Goal: Find specific page/section

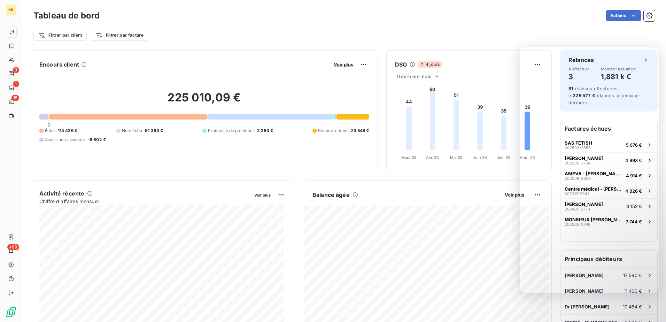
click at [525, 25] on div "Filtrer par client Filtrer par facture" at bounding box center [343, 32] width 621 height 19
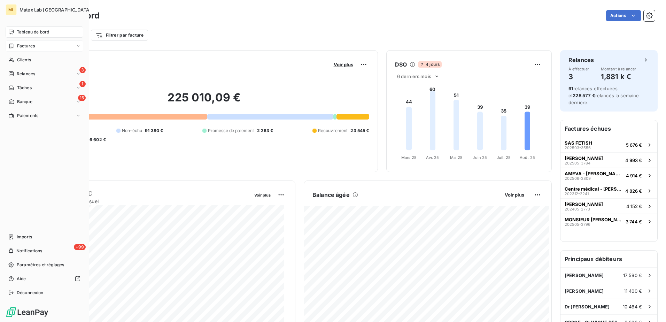
click at [28, 45] on span "Factures" at bounding box center [26, 46] width 18 height 6
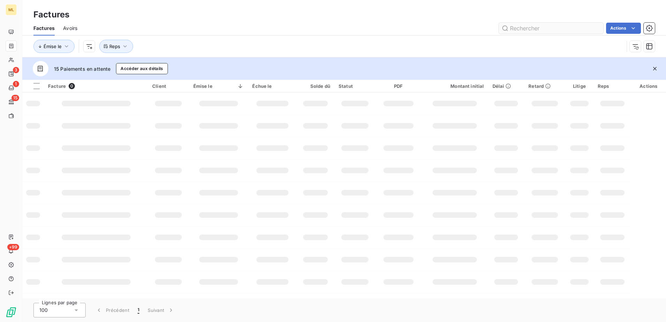
click at [531, 29] on input "text" at bounding box center [551, 28] width 105 height 11
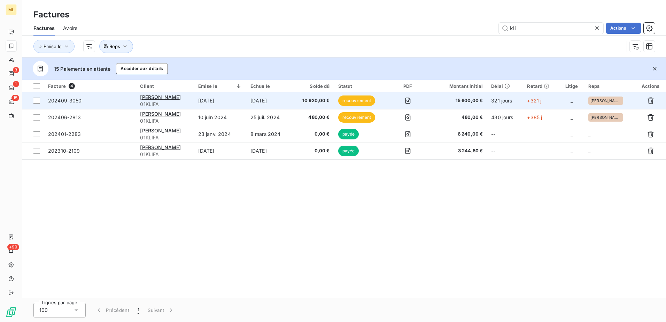
type input "kli"
click at [132, 99] on td "202409-3050" at bounding box center [90, 100] width 92 height 17
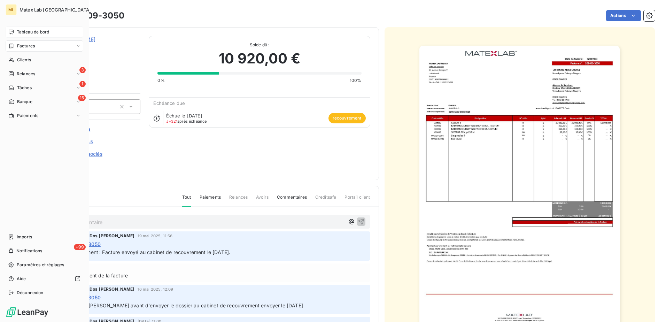
click at [37, 33] on span "Tableau de bord" at bounding box center [33, 32] width 32 height 6
